Goal: Transaction & Acquisition: Obtain resource

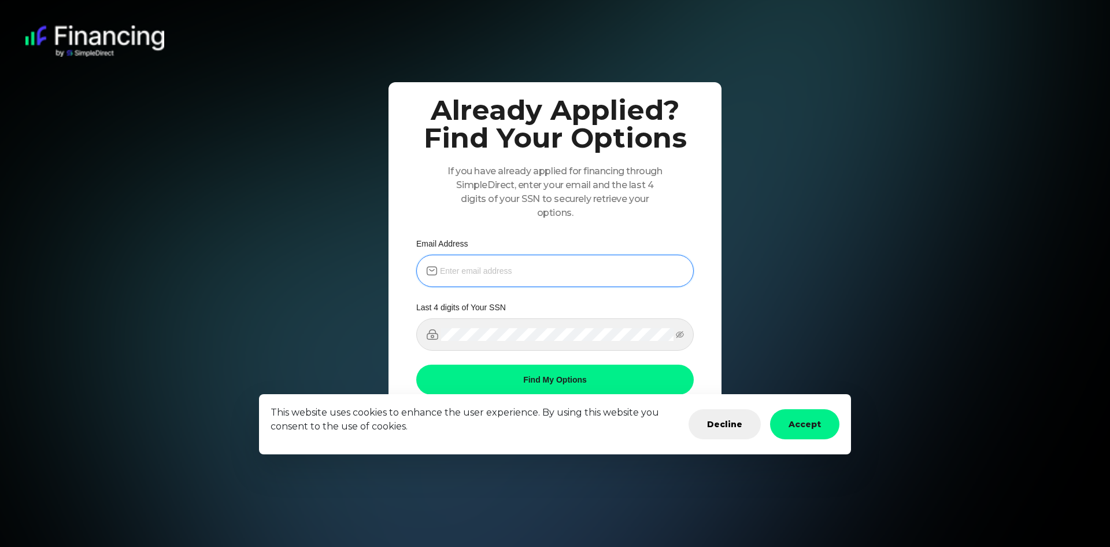
click at [493, 267] on input "email" at bounding box center [562, 270] width 244 height 13
type input "[EMAIL_ADDRESS][DOMAIN_NAME]"
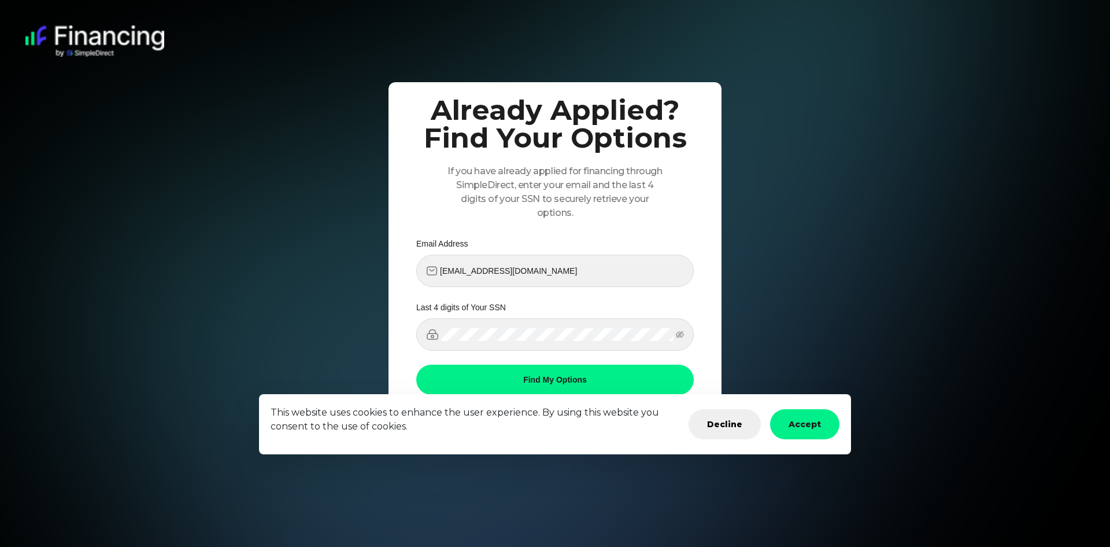
drag, startPoint x: 798, startPoint y: 418, endPoint x: 539, endPoint y: 372, distance: 262.5
click at [539, 372] on main "Already Applied? Find Your Options If you have already applied for financing th…" at bounding box center [555, 273] width 1110 height 547
click at [539, 372] on button "Find My Options" at bounding box center [555, 379] width 278 height 30
click at [680, 332] on icon "eye-invisible" at bounding box center [680, 334] width 8 height 7
click at [561, 378] on button "Find My Options" at bounding box center [555, 379] width 278 height 30
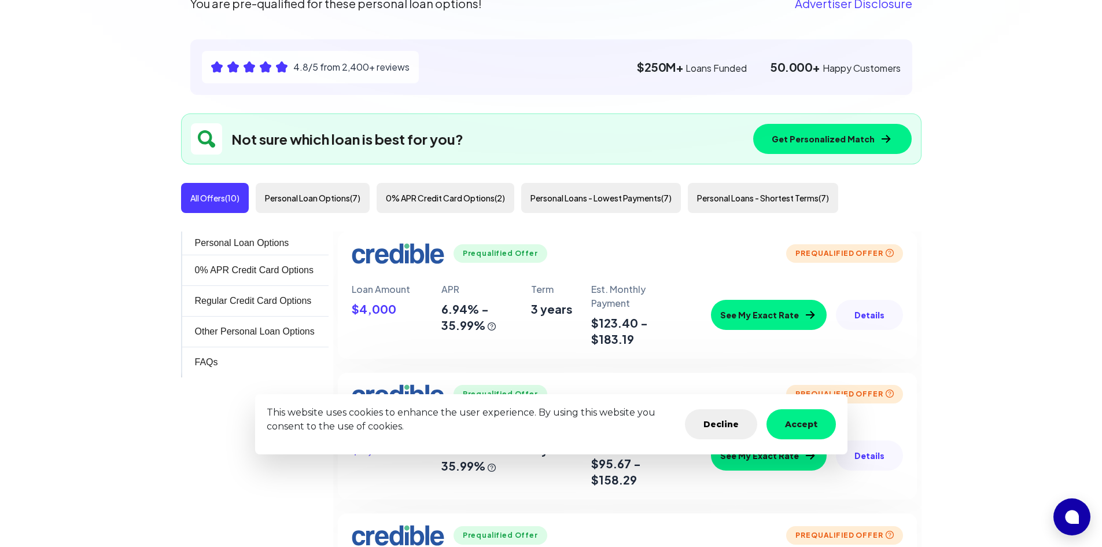
scroll to position [231, 0]
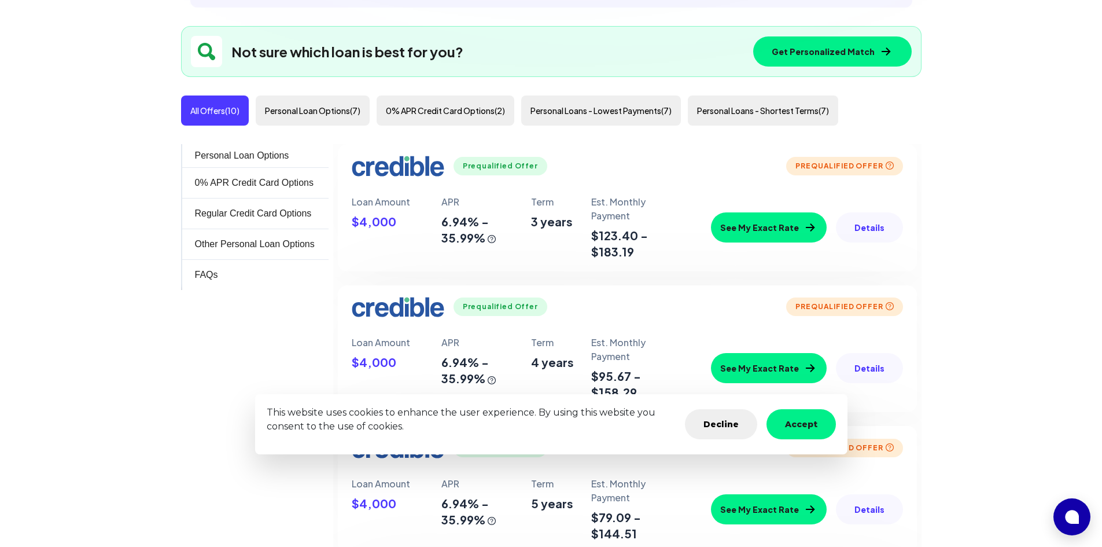
scroll to position [308, 0]
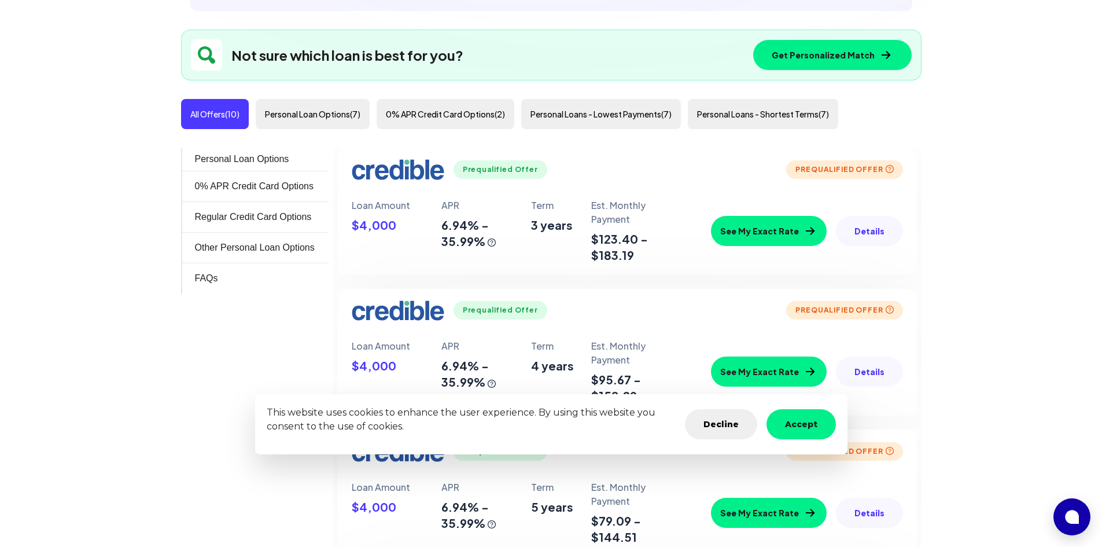
click at [853, 230] on button "Details" at bounding box center [869, 231] width 67 height 30
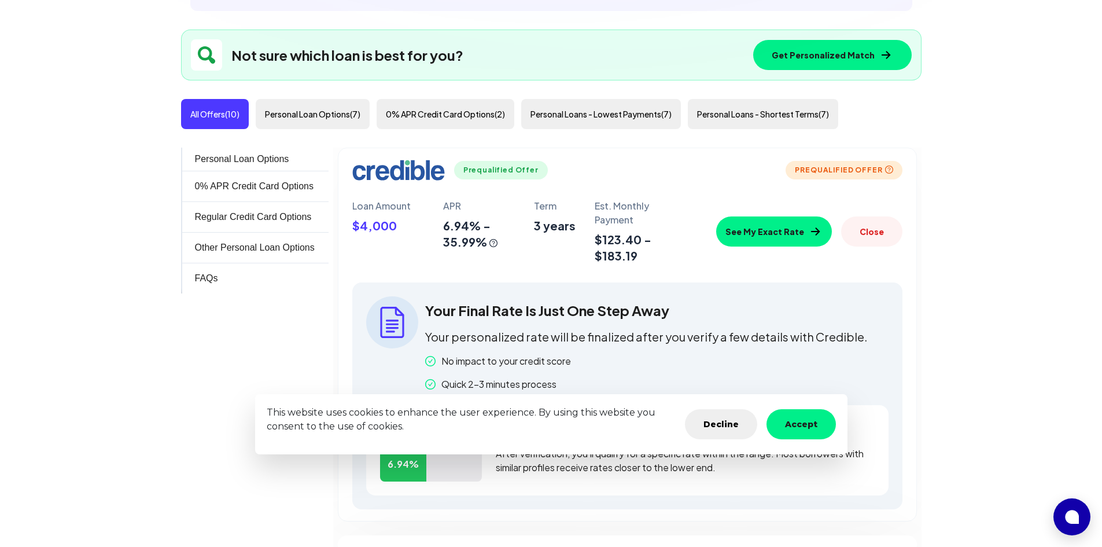
click at [796, 426] on button "Accept" at bounding box center [800, 424] width 69 height 30
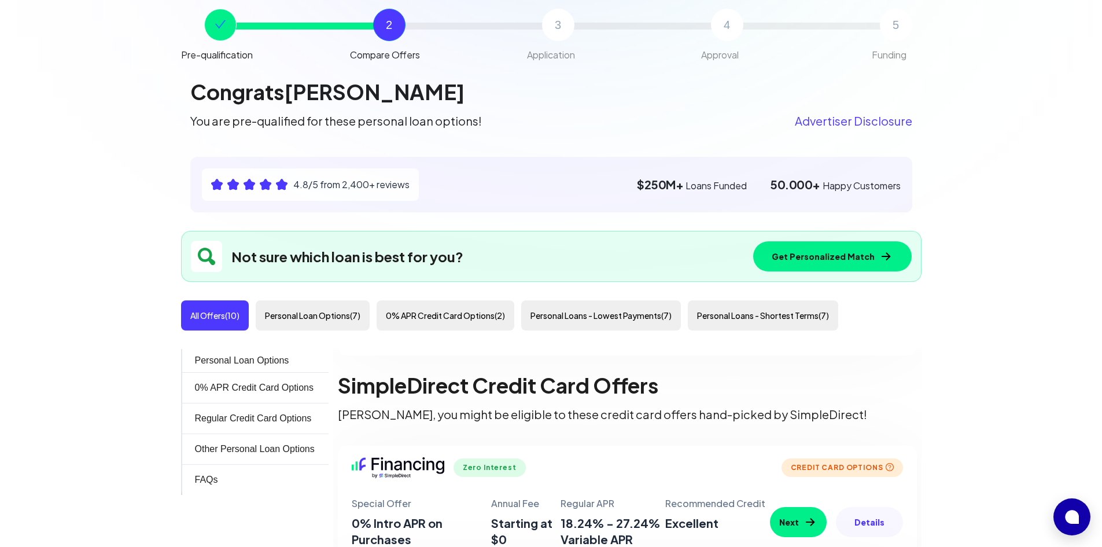
scroll to position [175, 0]
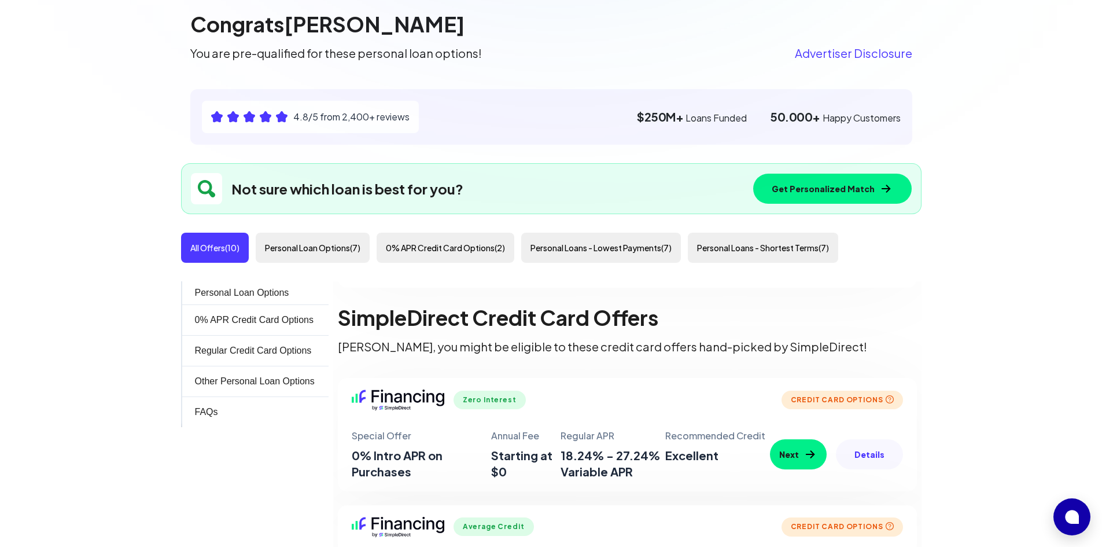
click at [337, 250] on button "Personal Loan Options ( 7 )" at bounding box center [313, 248] width 114 height 30
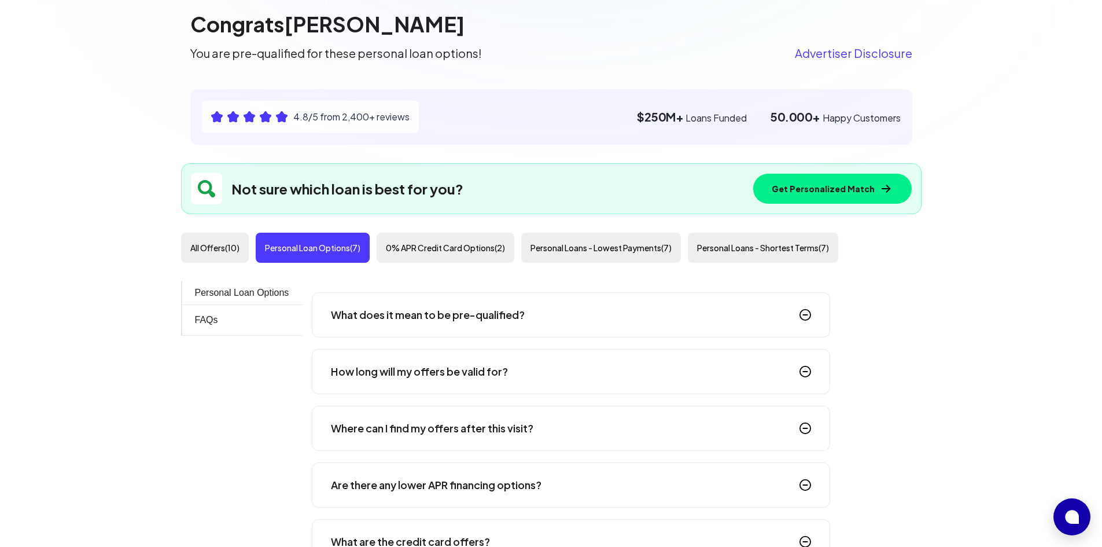
scroll to position [1053, 0]
click at [806, 316] on img at bounding box center [805, 315] width 12 height 12
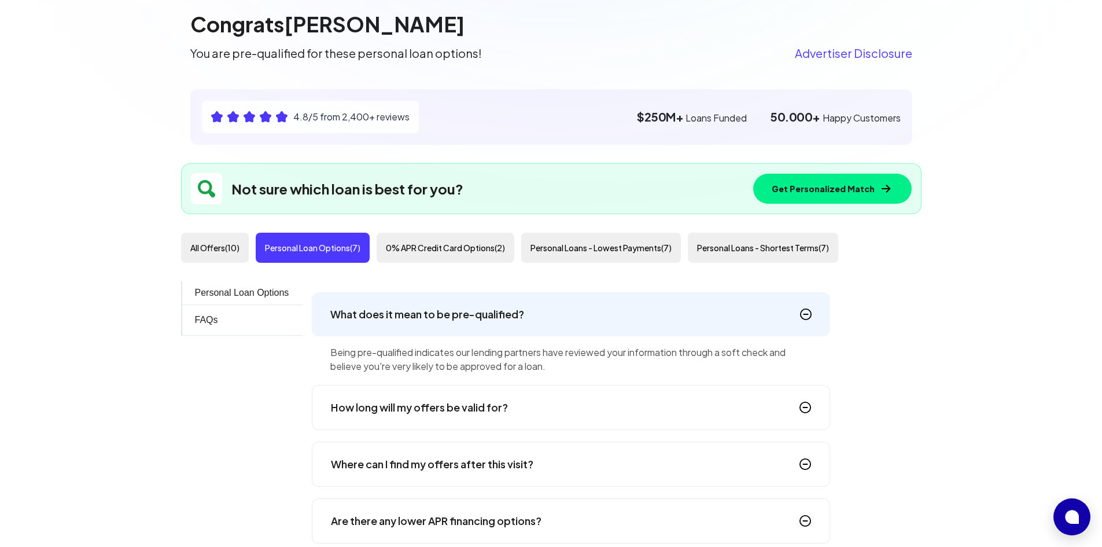
click at [682, 408] on div "How long will my offers be valid for?" at bounding box center [571, 407] width 518 height 45
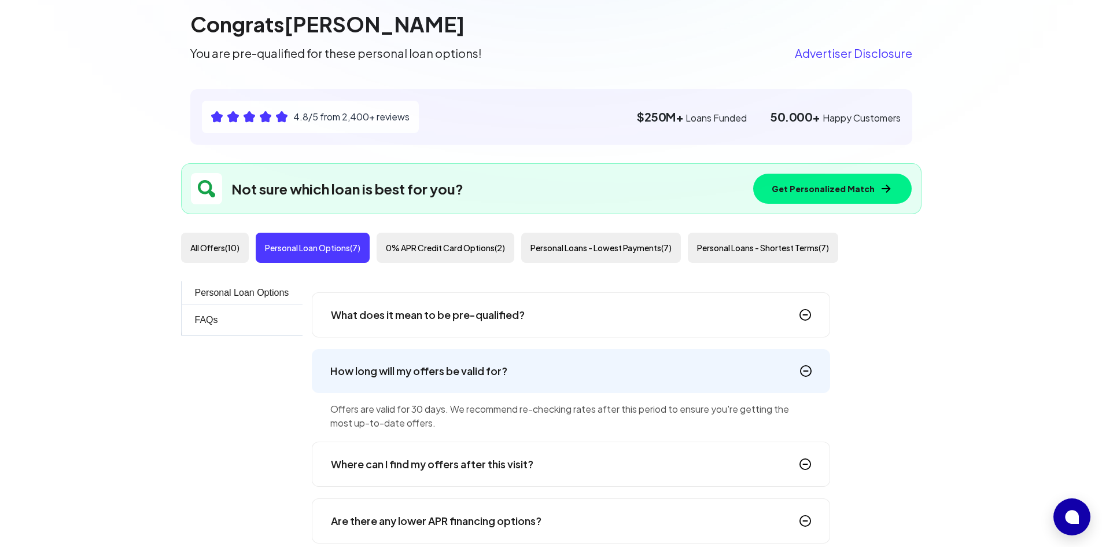
click at [681, 466] on div "Where can I find my offers after this visit?" at bounding box center [571, 463] width 518 height 45
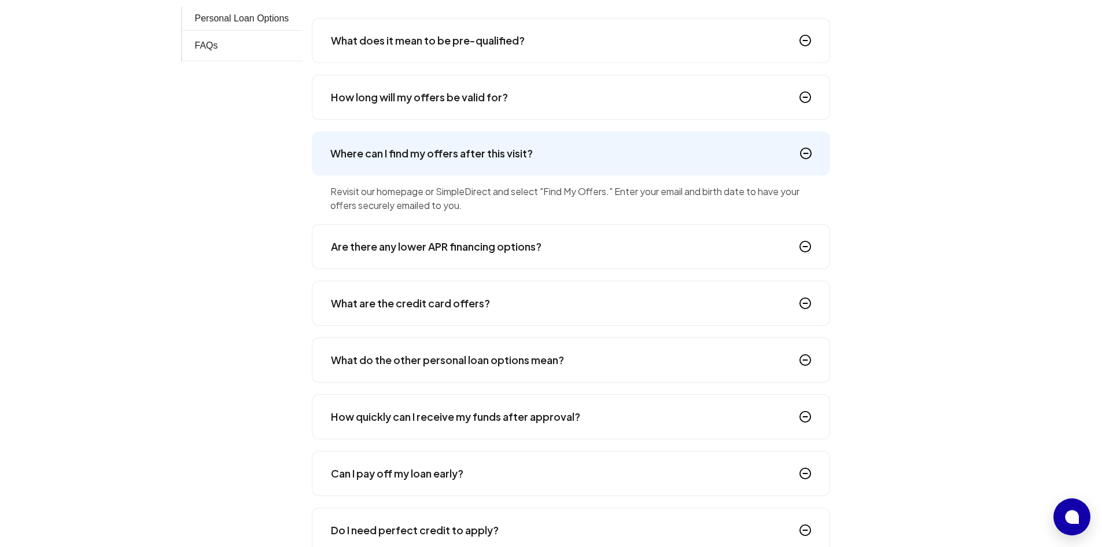
scroll to position [513, 0]
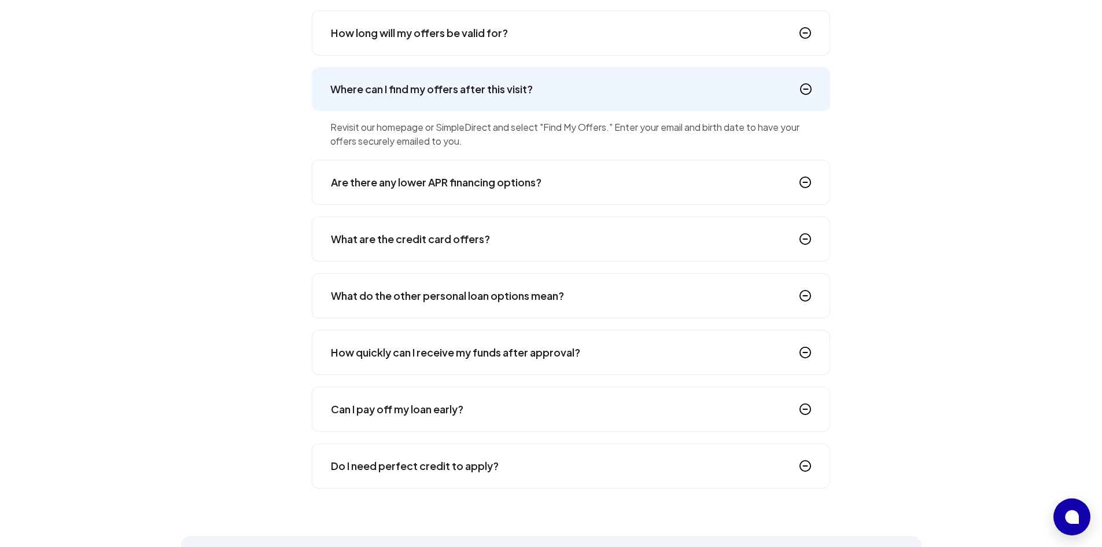
click at [633, 184] on div "Are there any lower APR financing options?" at bounding box center [571, 182] width 518 height 45
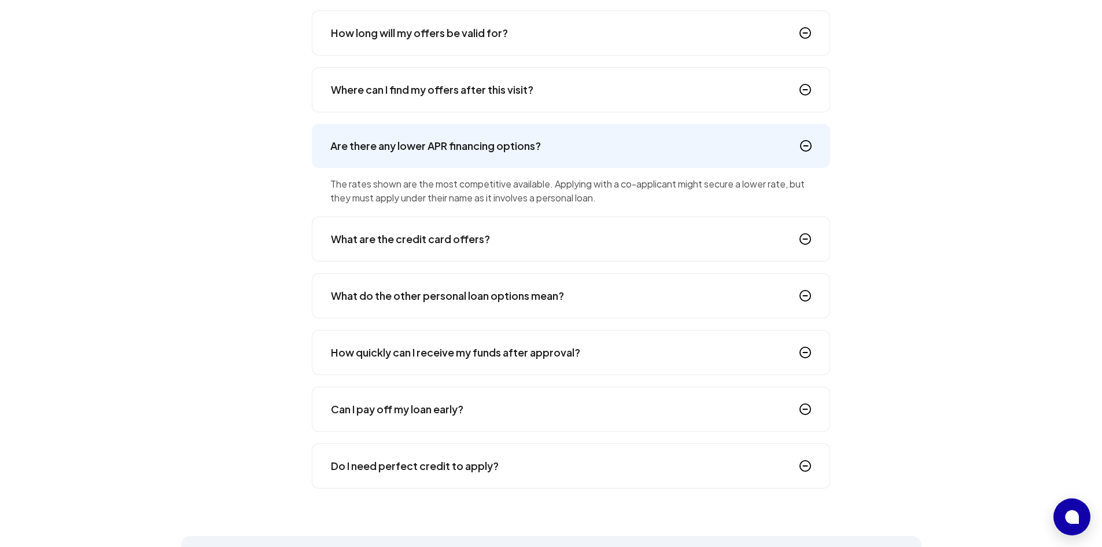
click at [555, 407] on div "Can I pay off my loan early?" at bounding box center [571, 408] width 518 height 45
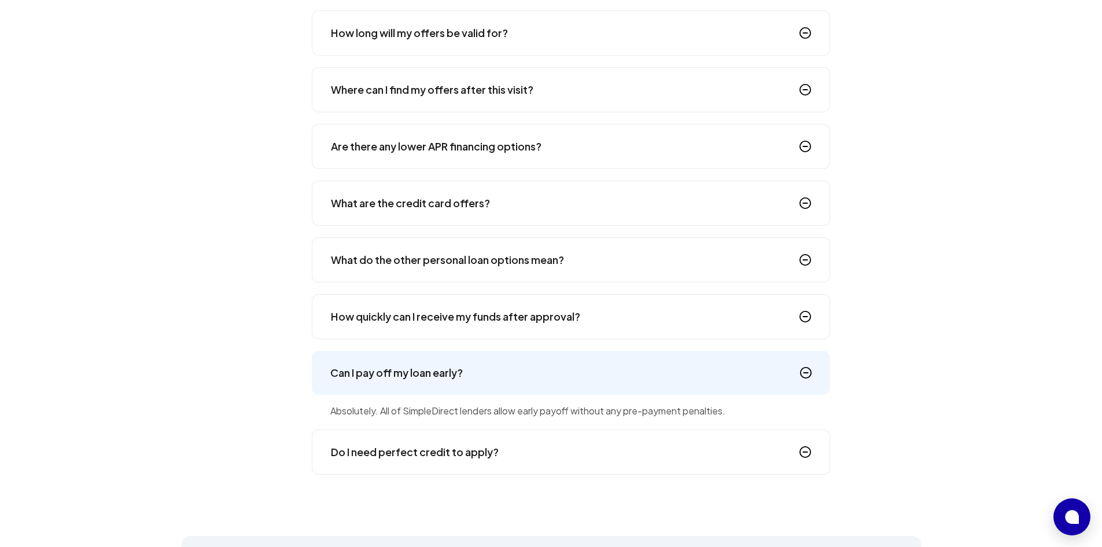
click at [464, 456] on h4 "Do I need perfect credit to apply?" at bounding box center [415, 452] width 168 height 16
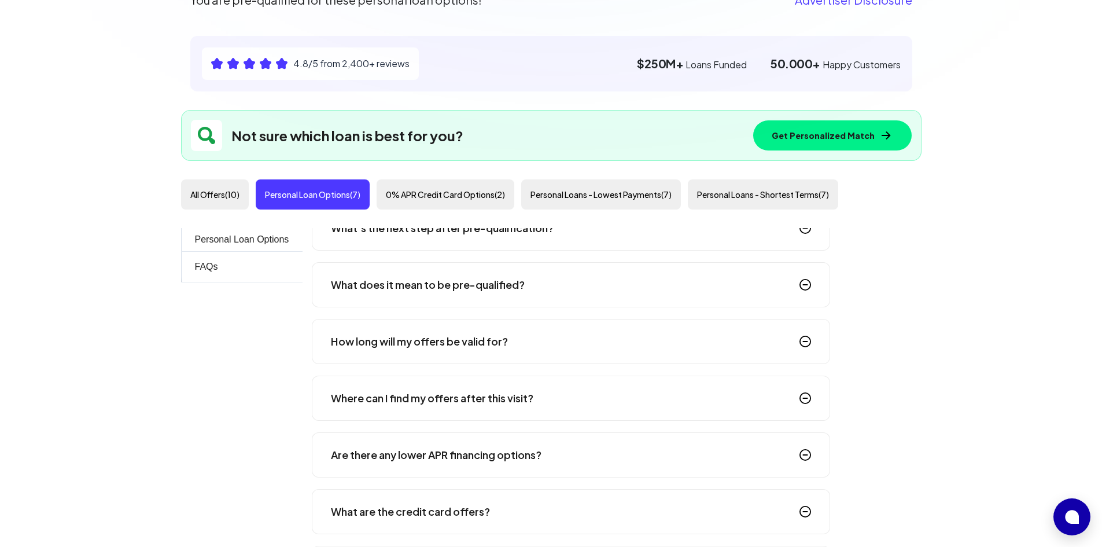
scroll to position [1006, 0]
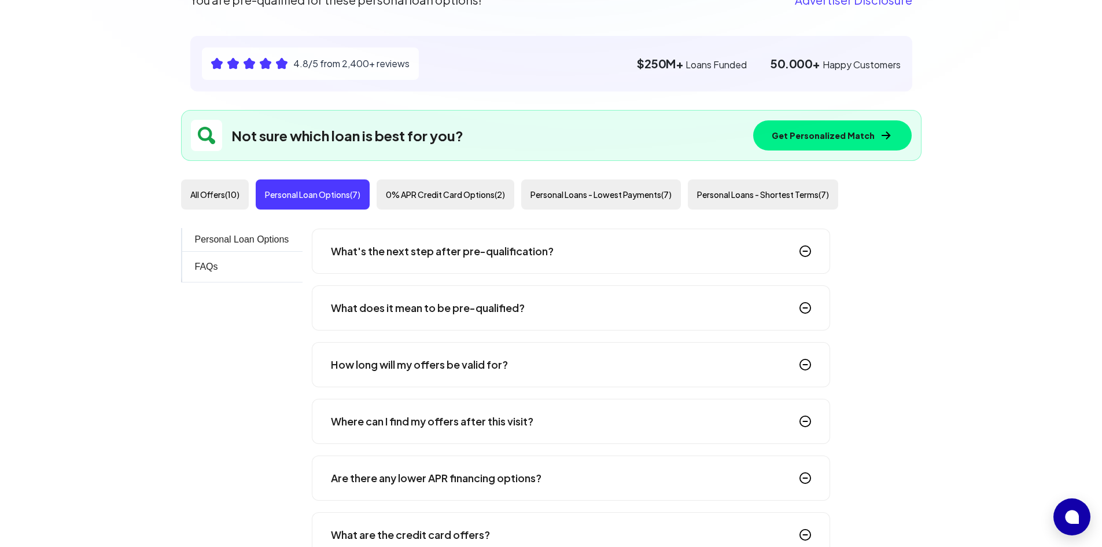
click at [914, 189] on div "All Offers ( 10 ) Personal Loan Options ( 7 ) 0% APR Credit Card Options ( 2 ) …" at bounding box center [551, 194] width 740 height 30
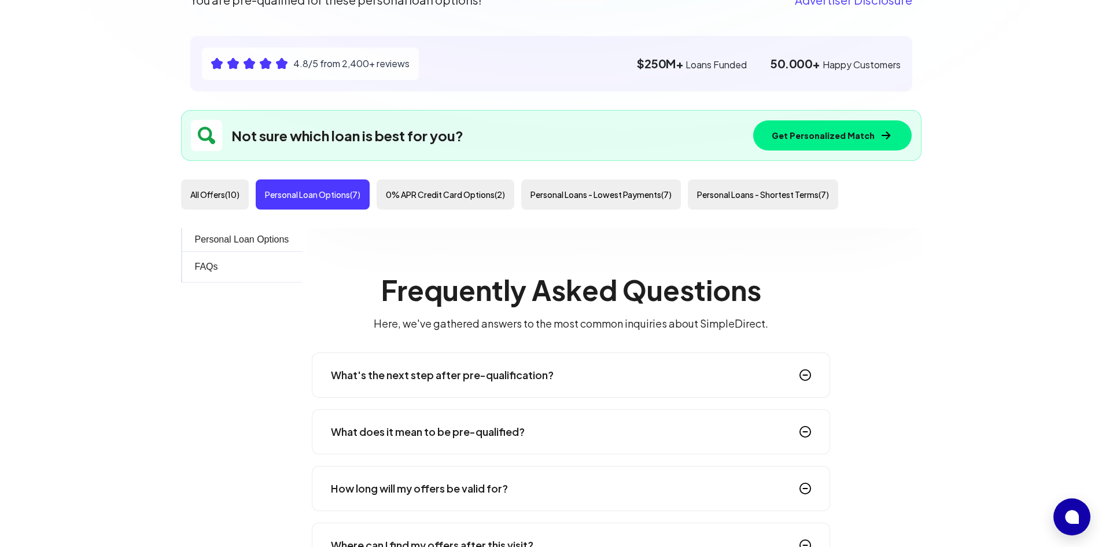
scroll to position [882, 0]
click at [501, 375] on h4 "What's the next step after pre-qualification?" at bounding box center [442, 375] width 223 height 16
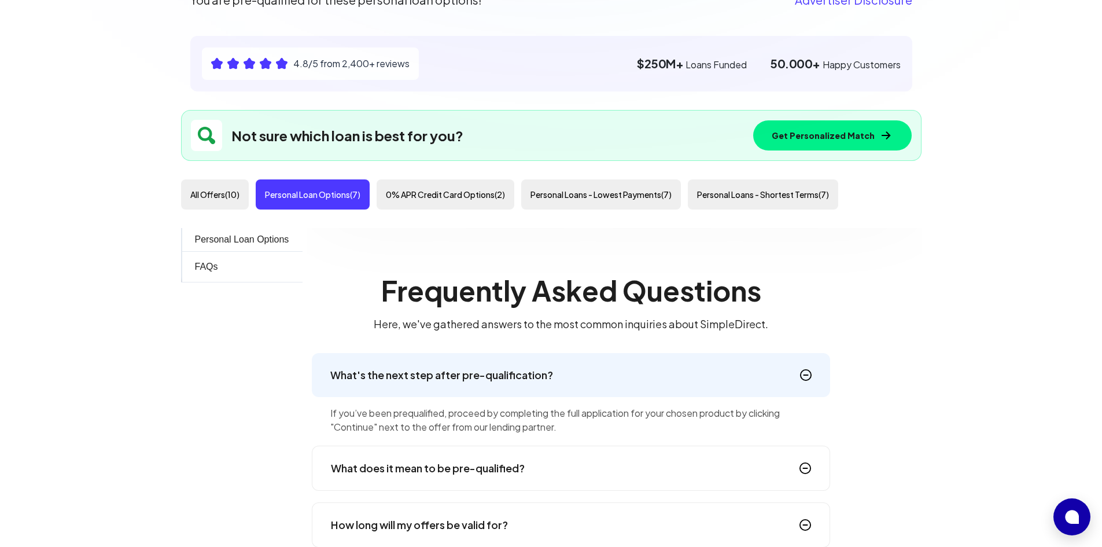
click at [434, 195] on button "0% APR Credit Card Options ( 2 )" at bounding box center [446, 194] width 138 height 30
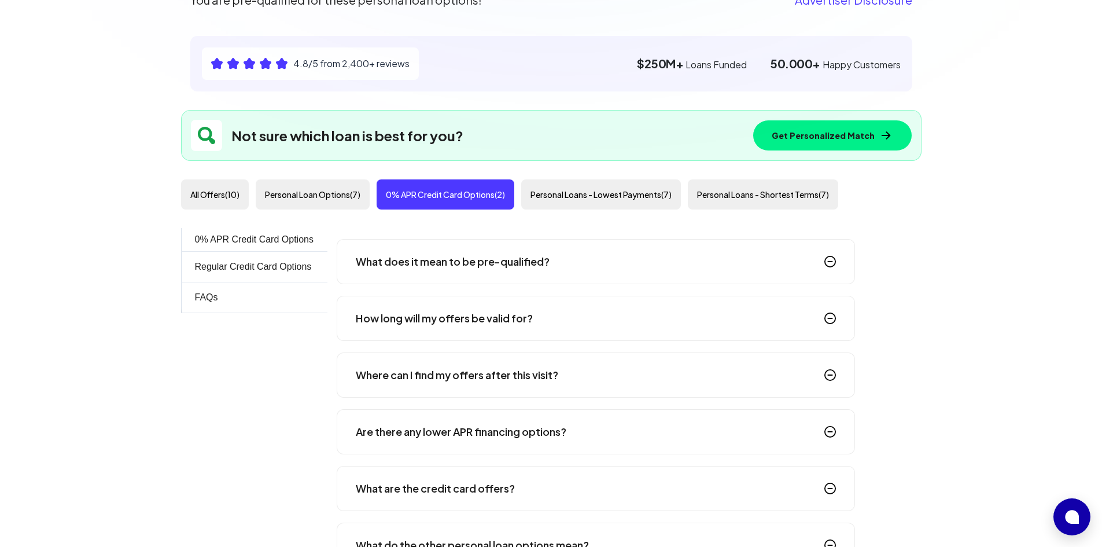
scroll to position [247, 0]
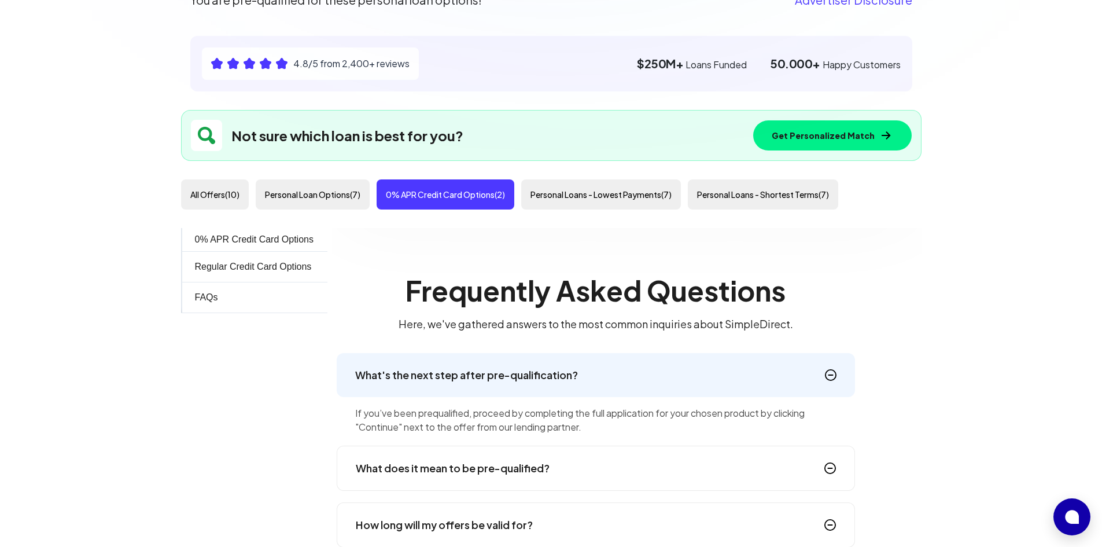
click at [720, 190] on button "Personal Loans - Shortest Terms ( 7 )" at bounding box center [763, 194] width 150 height 30
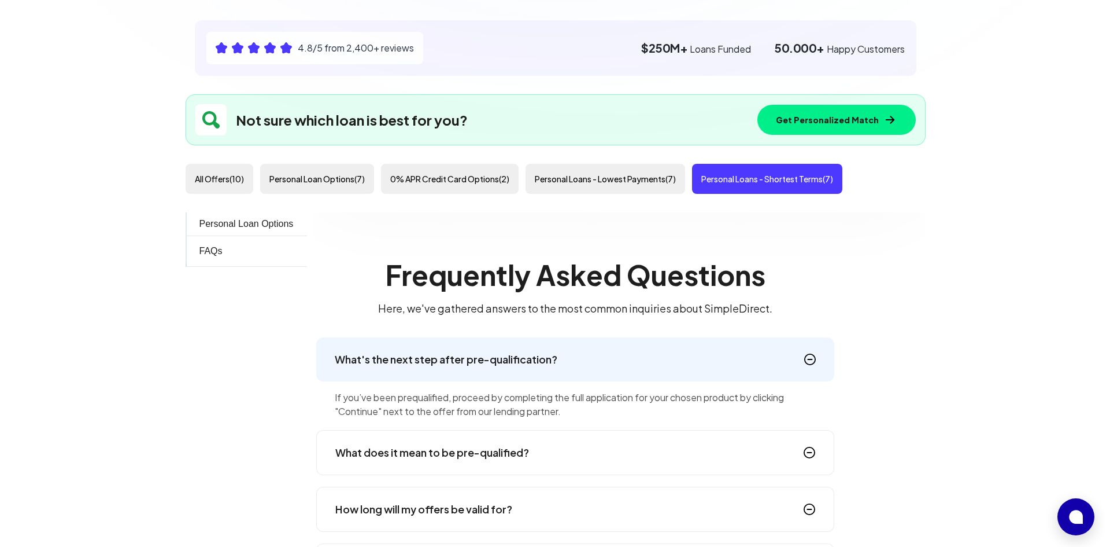
scroll to position [242, 0]
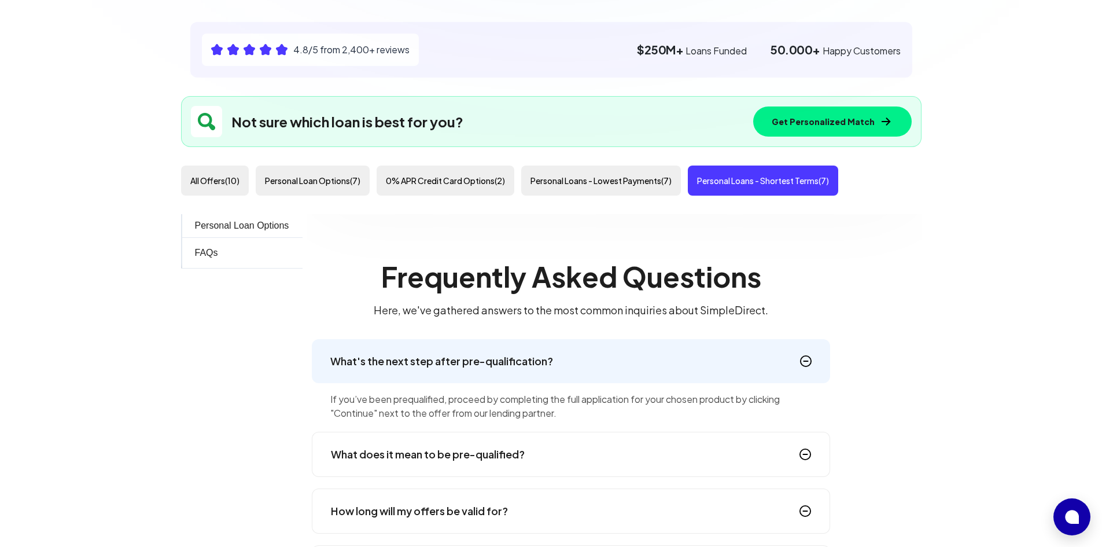
click at [799, 182] on button "Personal Loans - Shortest Terms ( 7 )" at bounding box center [763, 180] width 150 height 30
click at [858, 120] on button "Get Personalized Match" at bounding box center [832, 121] width 158 height 30
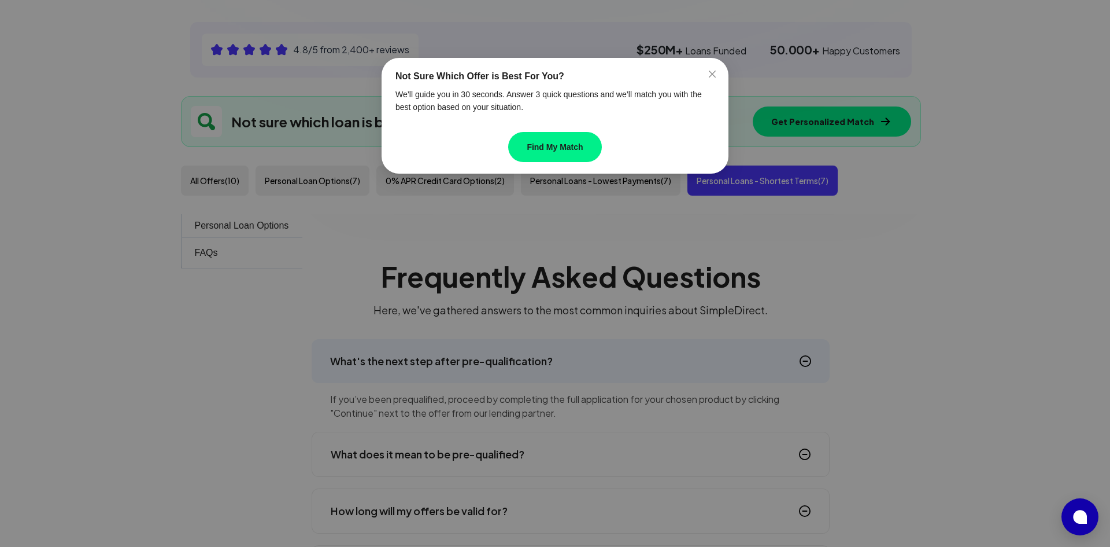
click at [555, 146] on button "Find My Match" at bounding box center [554, 147] width 93 height 30
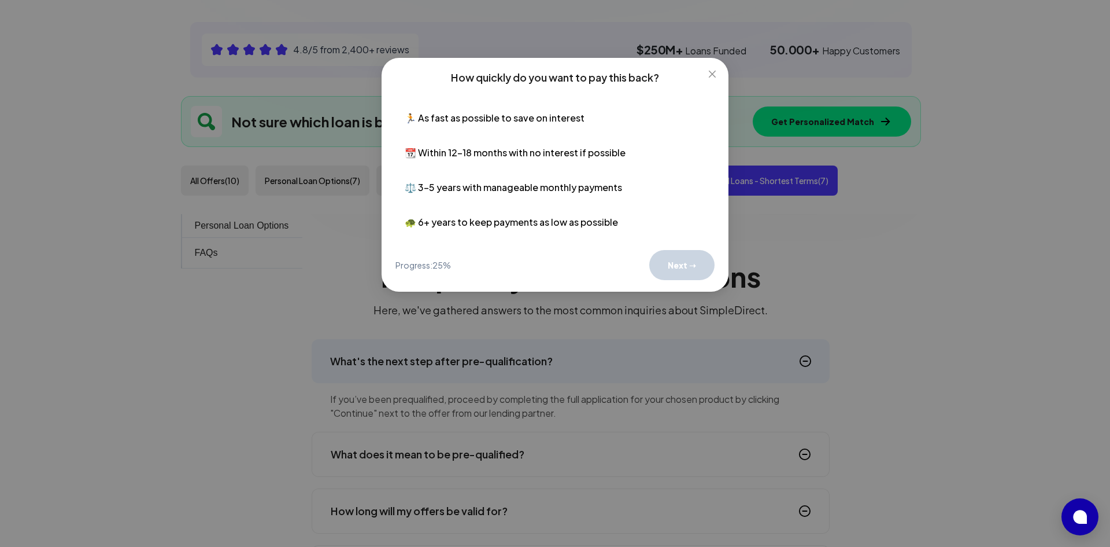
click at [492, 119] on button "🏃 As fast as possible to save on interest" at bounding box center [555, 118] width 319 height 28
click at [674, 263] on button "Next ➝" at bounding box center [682, 266] width 65 height 30
click at [593, 117] on button "💼 Very stable – I have emergency savings and steady income" at bounding box center [555, 118] width 319 height 28
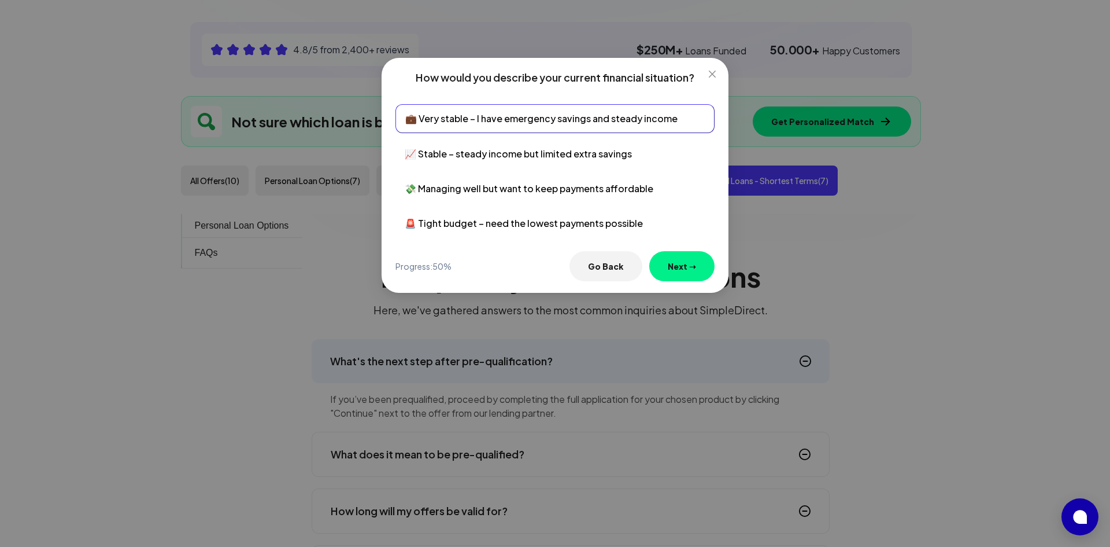
click at [687, 254] on button "Next ➝" at bounding box center [682, 266] width 65 height 30
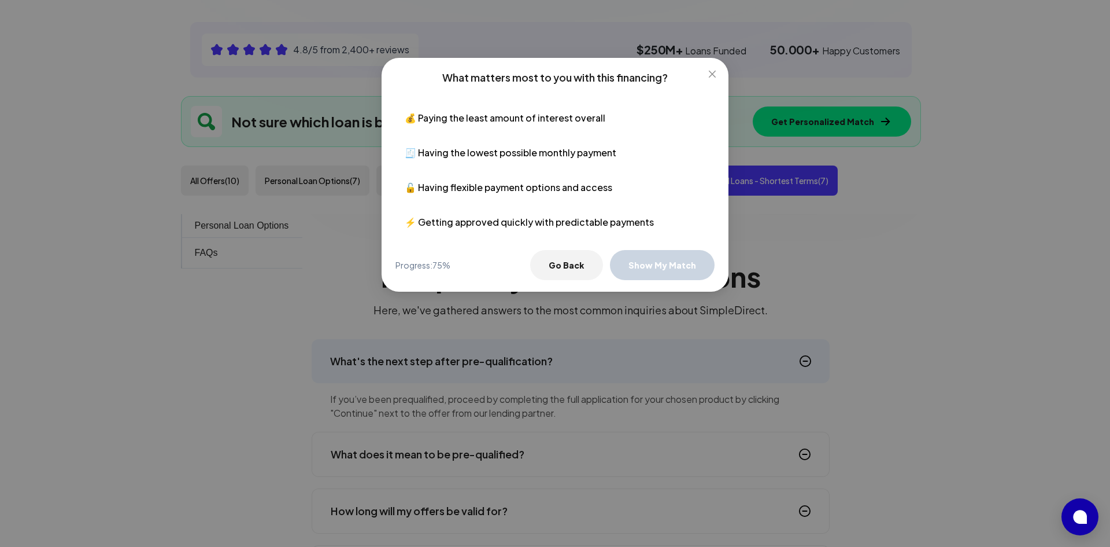
click at [515, 115] on button "💰 Paying the least amount of interest overall" at bounding box center [555, 118] width 319 height 28
click at [683, 265] on button "Show My Match" at bounding box center [662, 266] width 105 height 30
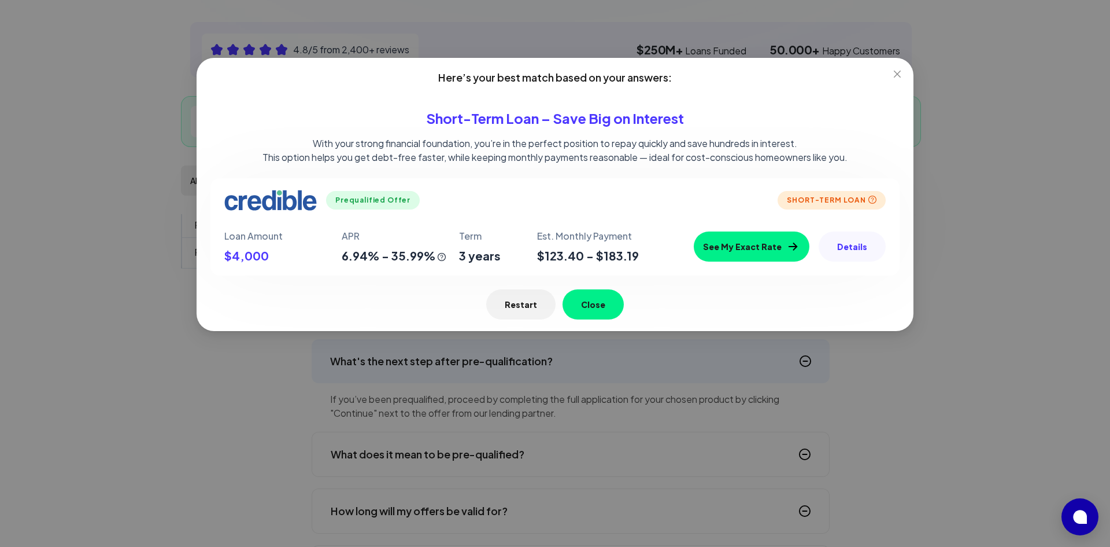
click at [800, 244] on img at bounding box center [794, 247] width 14 height 12
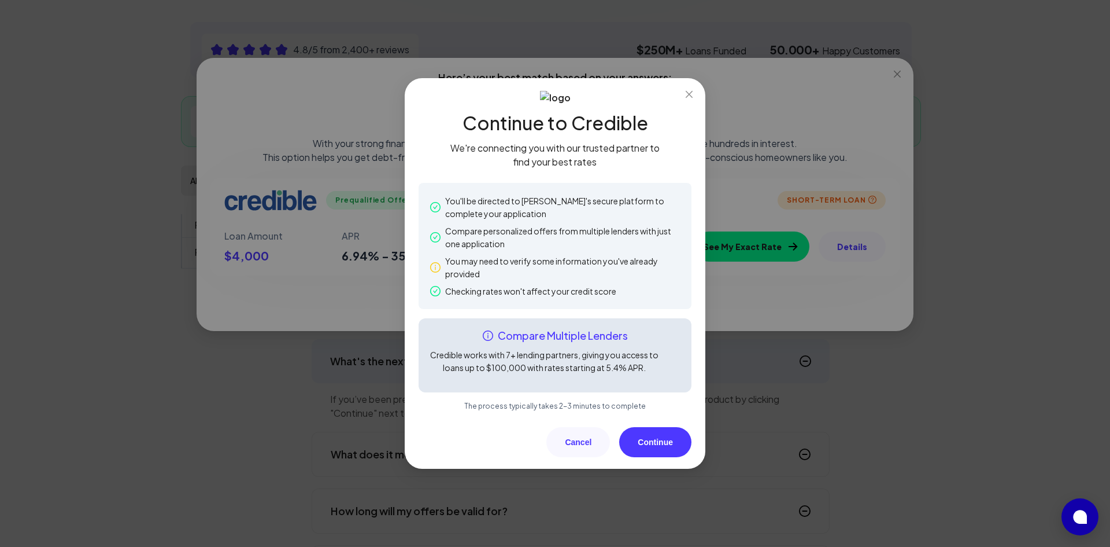
click at [665, 441] on button "Continue" at bounding box center [655, 442] width 72 height 30
